Goal: Transaction & Acquisition: Download file/media

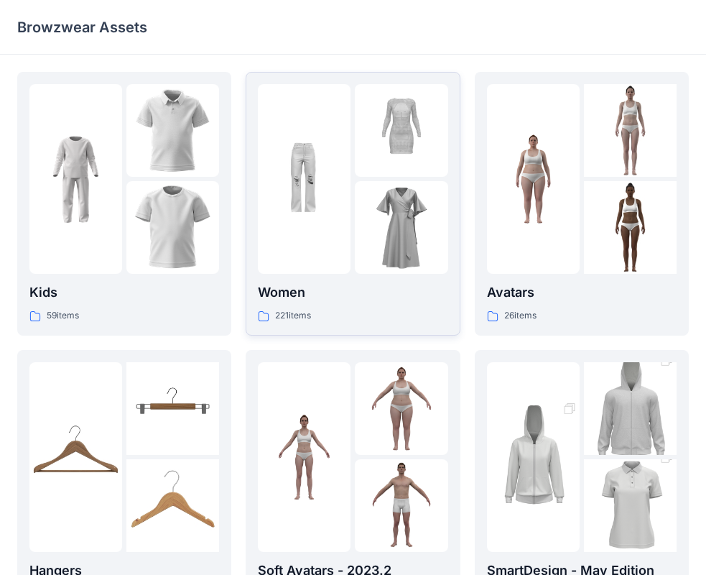
click at [392, 283] on p "Women" at bounding box center [353, 292] width 190 height 20
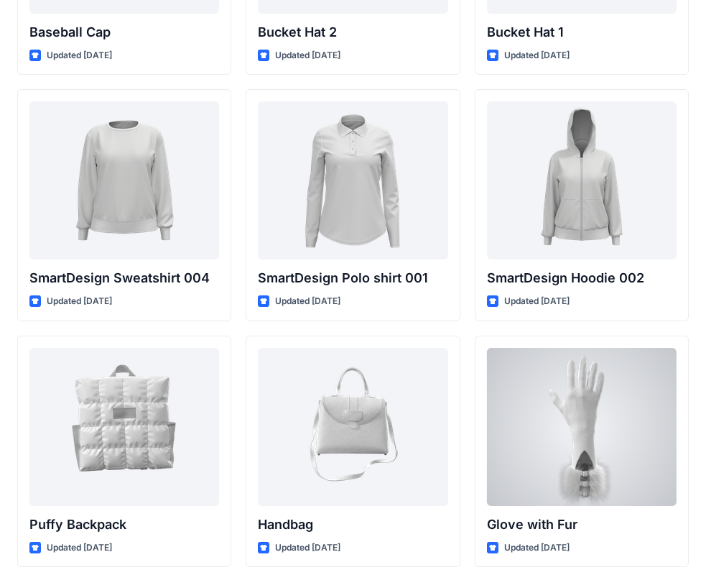
scroll to position [11245, 0]
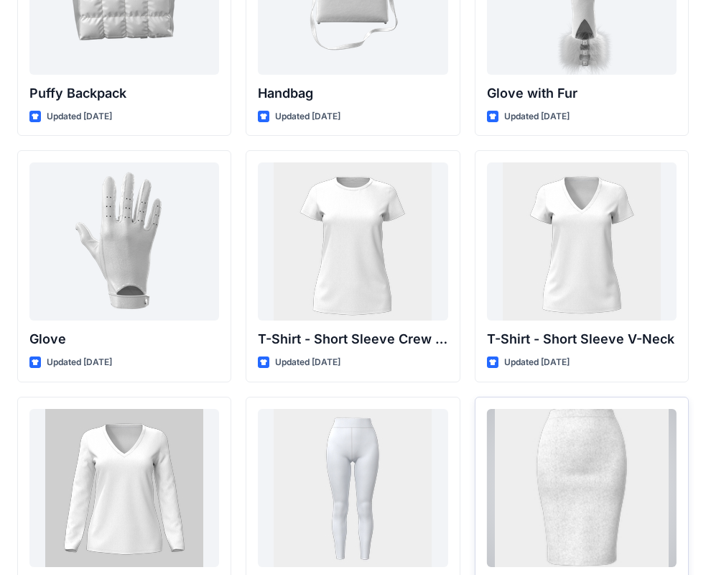
click at [579, 425] on div at bounding box center [582, 488] width 190 height 158
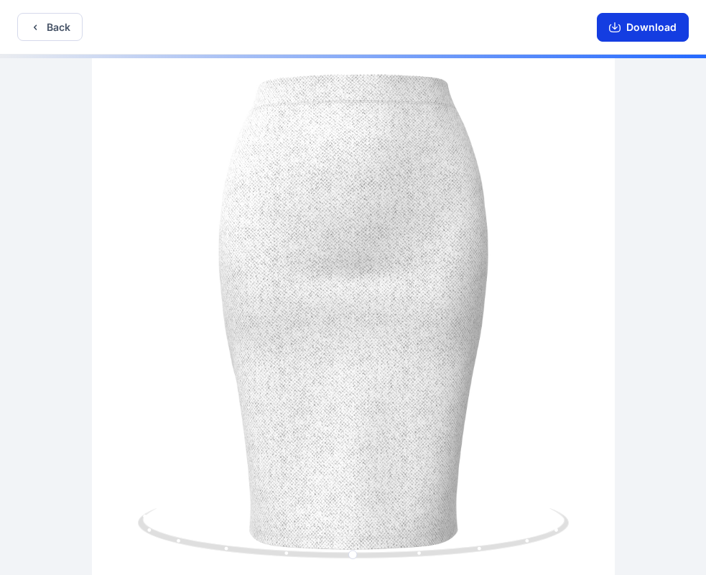
click at [638, 39] on button "Download" at bounding box center [643, 27] width 92 height 29
